Goal: Communication & Community: Answer question/provide support

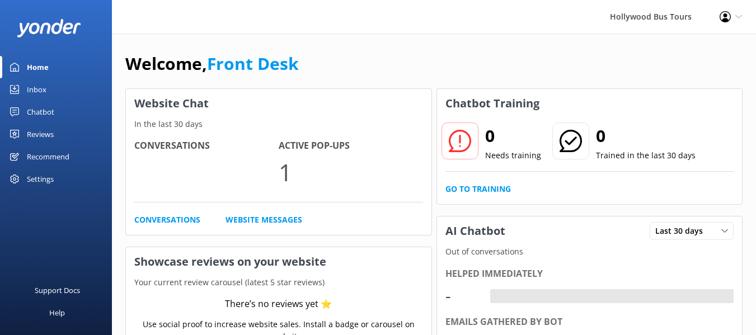
click at [180, 212] on div "Conversations Active Pop-ups 1 Conversations Website Messages" at bounding box center [279, 182] width 306 height 104
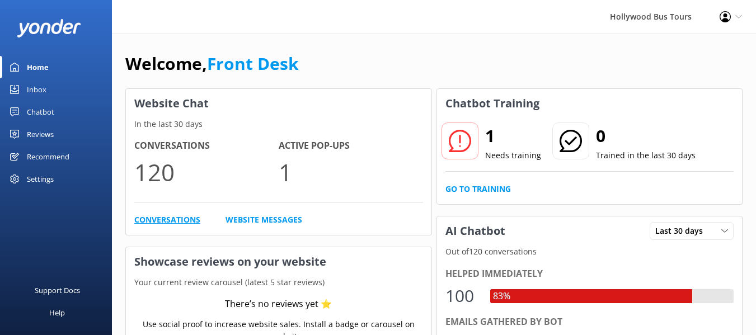
click at [166, 220] on link "Conversations" at bounding box center [167, 220] width 66 height 12
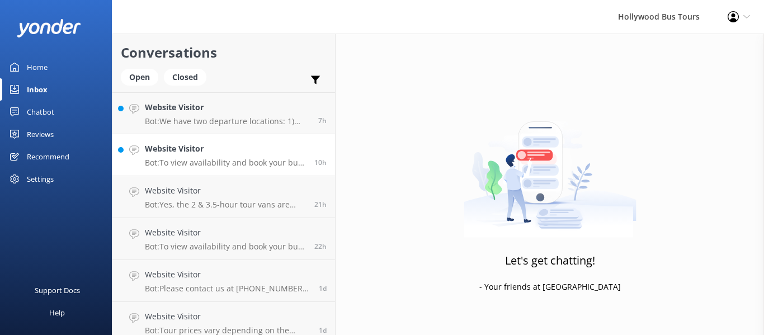
click at [243, 161] on p "Bot: To view availability and book your bus tour online, click [URL][DOMAIN_NAM…" at bounding box center [225, 163] width 161 height 10
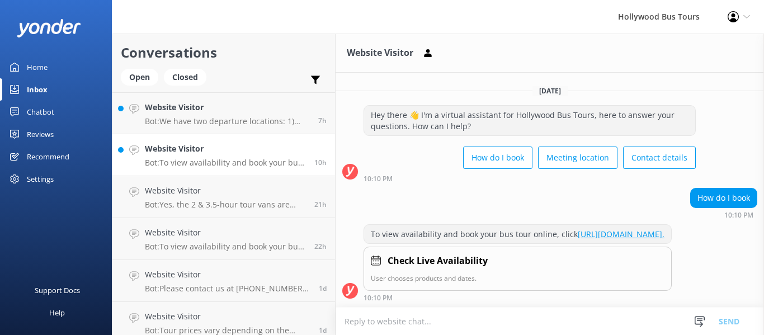
scroll to position [8, 0]
click at [213, 113] on h4 "Website Visitor" at bounding box center [227, 107] width 165 height 12
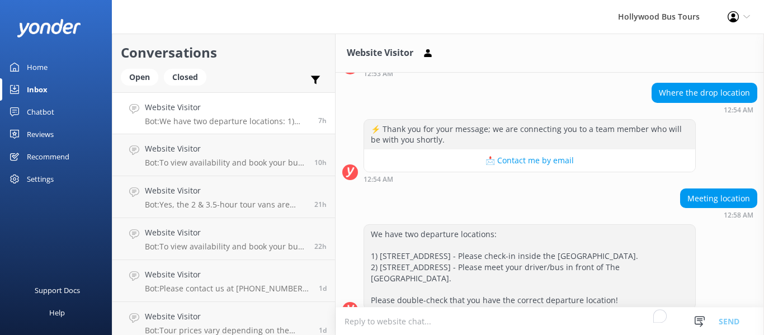
scroll to position [281, 0]
